Goal: Check status

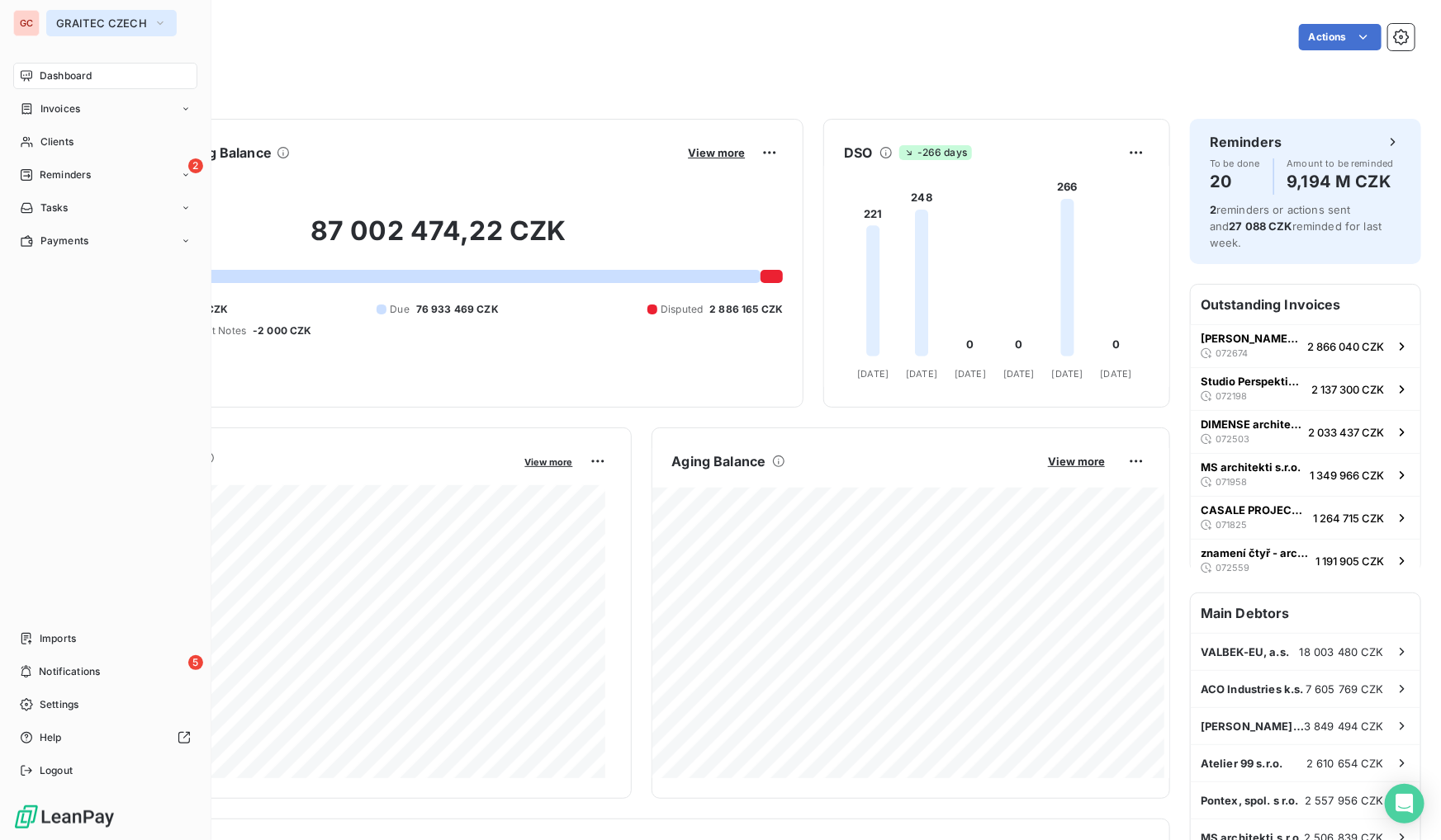
click at [90, 25] on span "GRAITEC CZECH" at bounding box center [101, 23] width 90 height 13
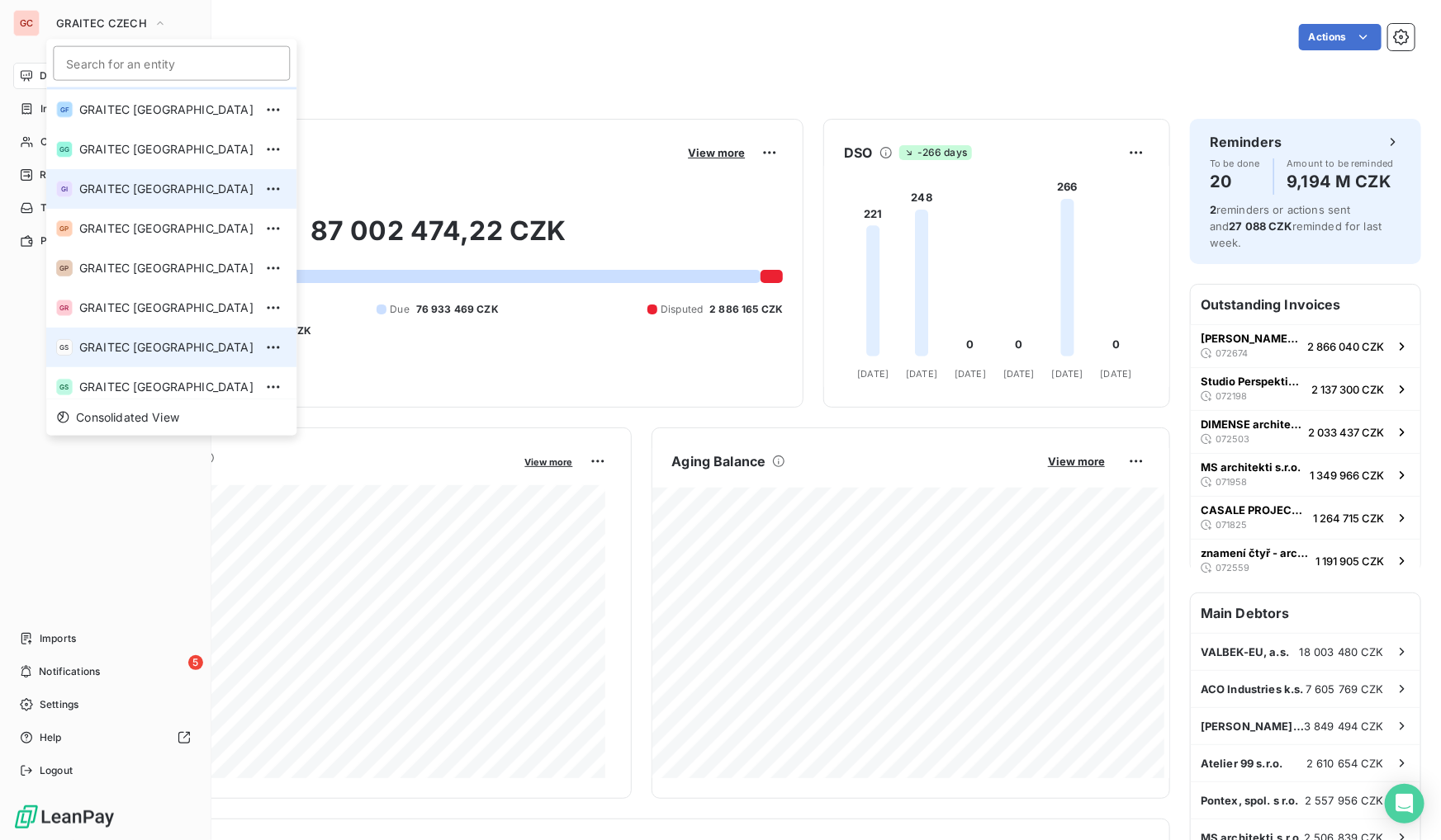
scroll to position [163, 0]
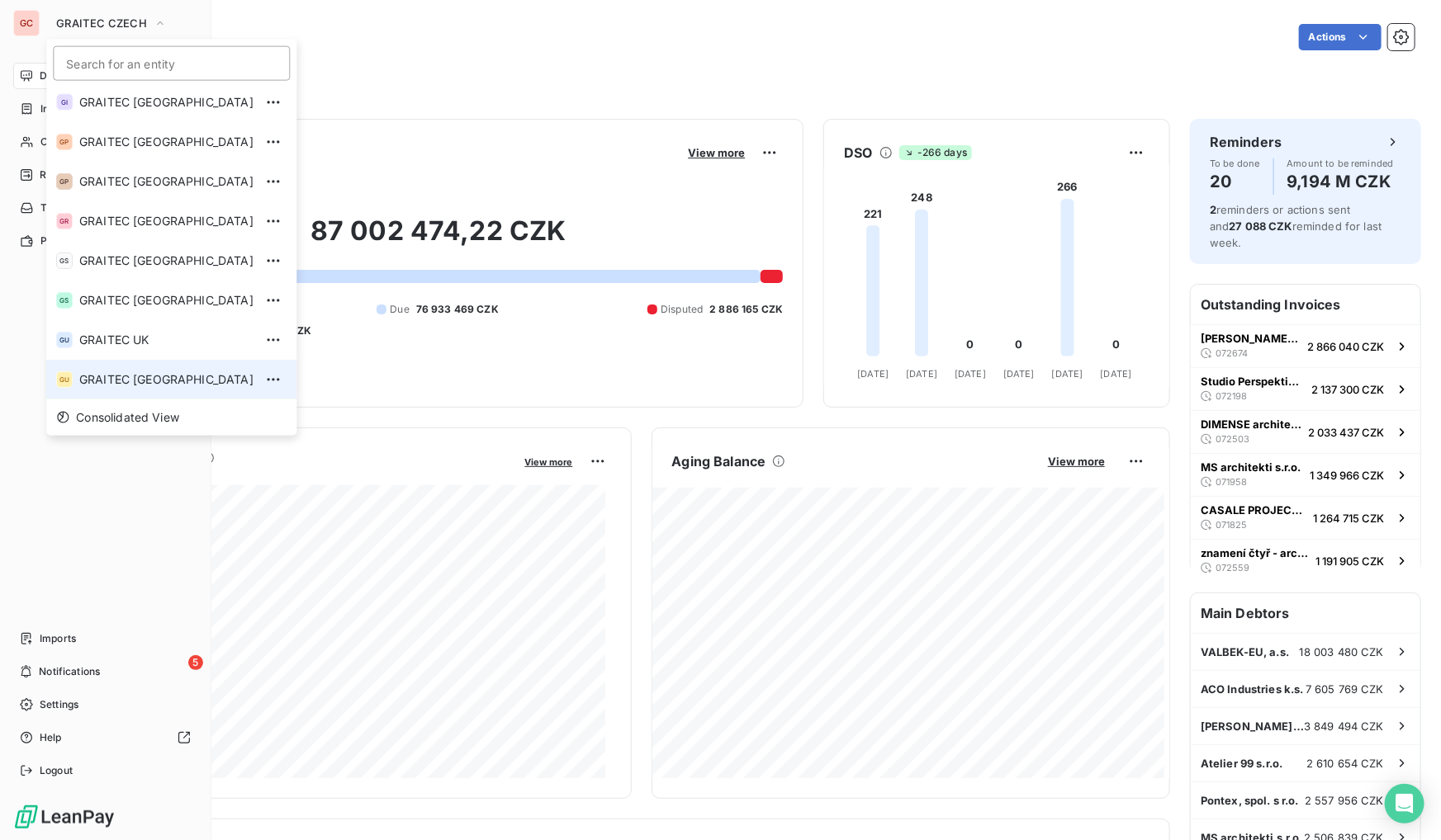
click at [145, 371] on span "GRAITEC [GEOGRAPHIC_DATA]" at bounding box center [166, 379] width 174 height 17
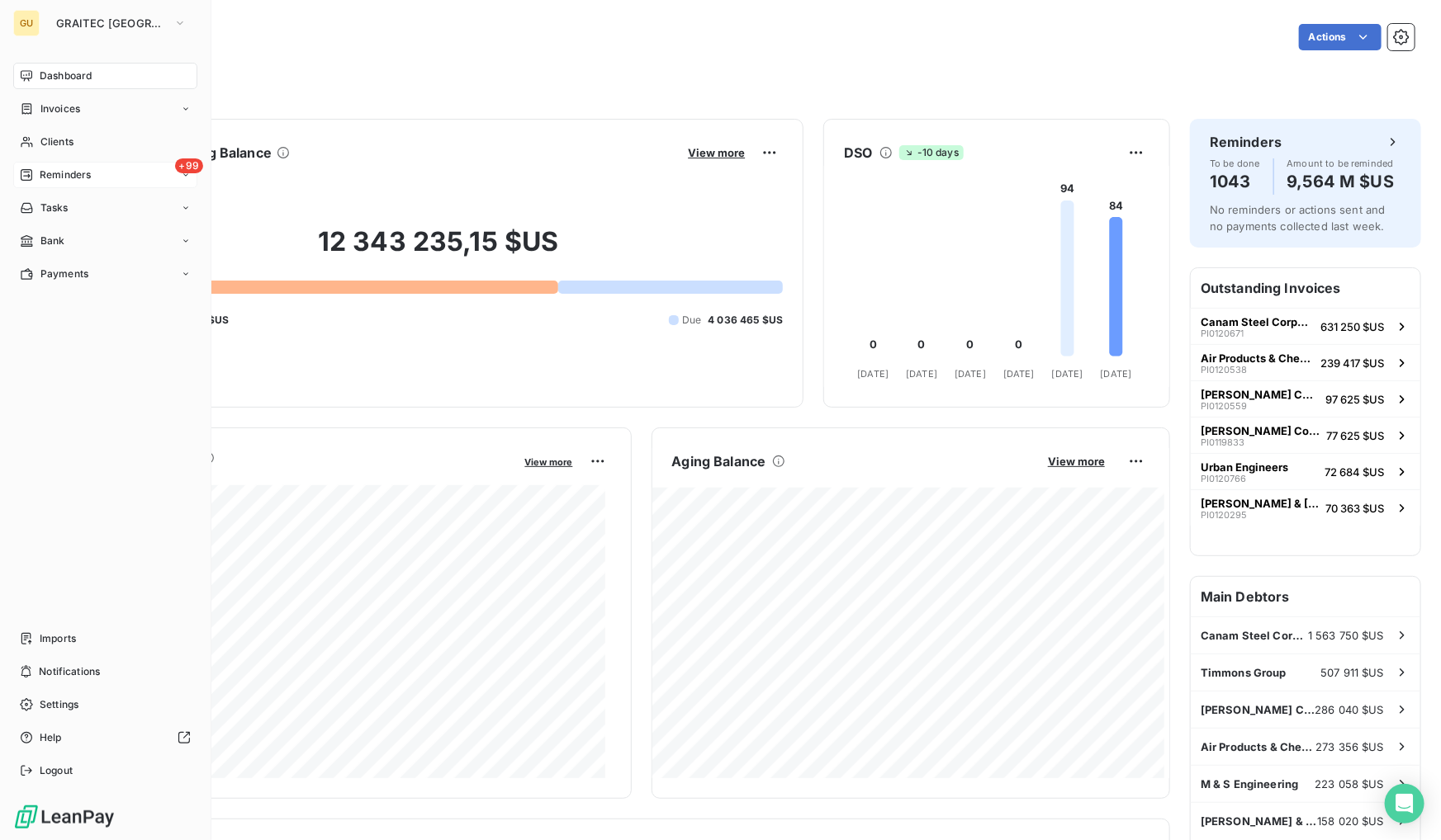
click at [78, 184] on div "+99 Reminders" at bounding box center [104, 175] width 184 height 26
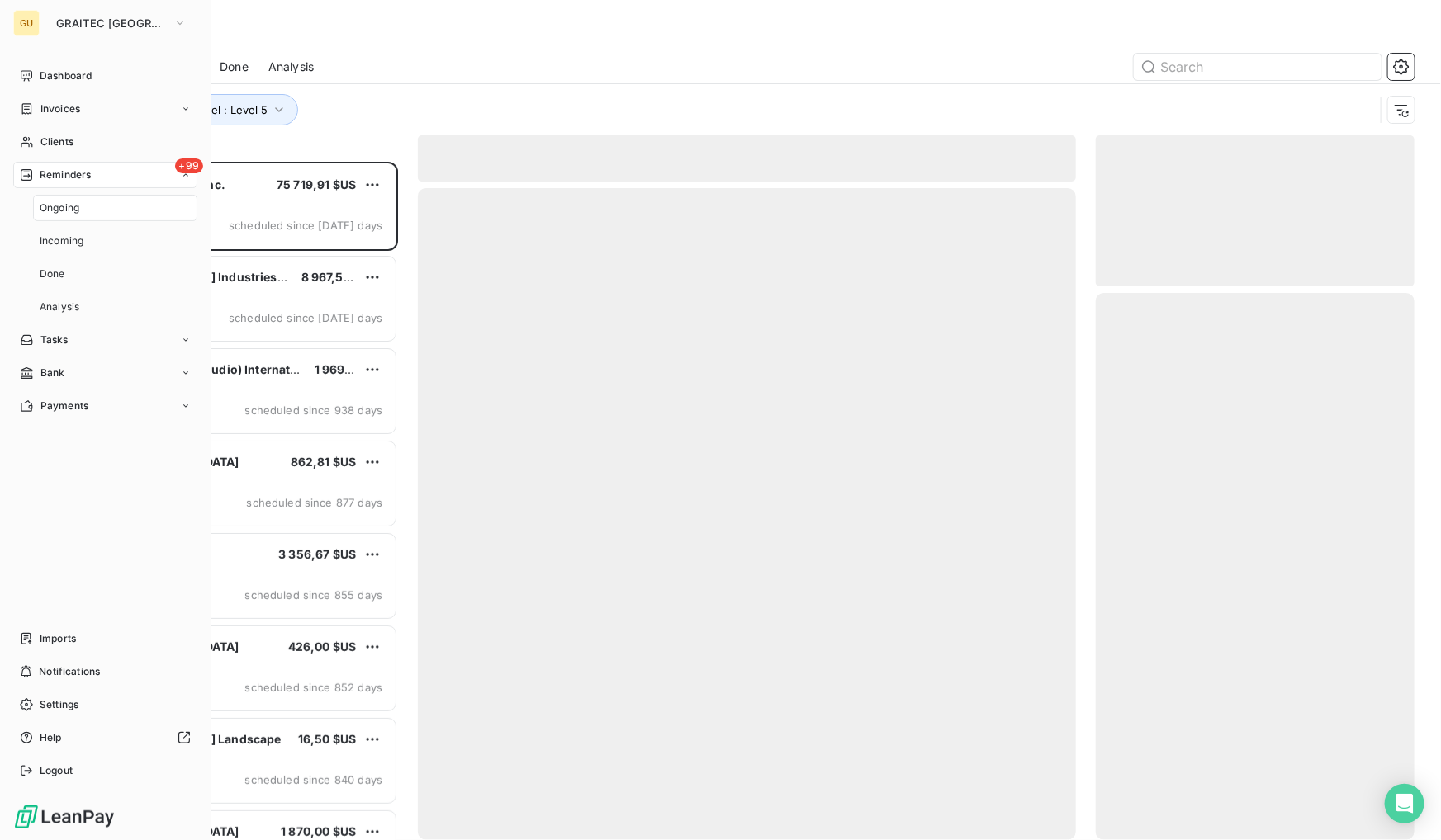
click at [76, 209] on span "Ongoing" at bounding box center [59, 208] width 39 height 15
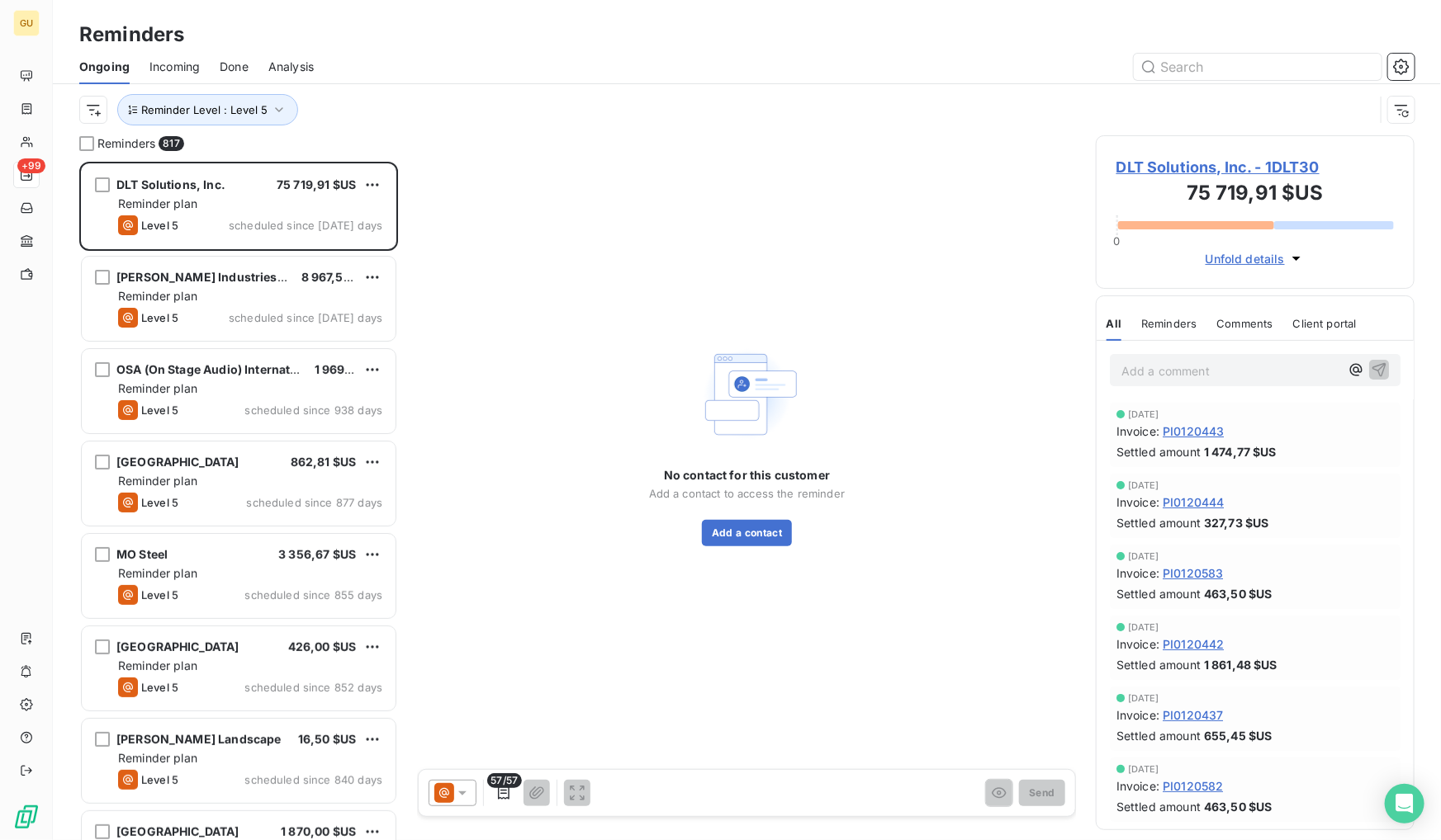
click at [226, 68] on span "Done" at bounding box center [234, 67] width 29 height 17
